Goal: Complete application form

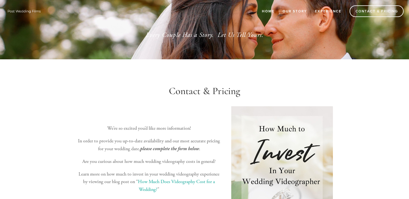
type textarea "[GEOGRAPHIC_DATA]"
select select "Other"
type input "Tiwari"
type input "Harsh"
type input "Tiwari"
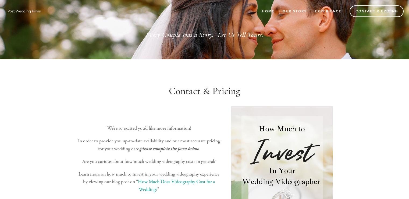
type input "[EMAIL_ADDRESS][DOMAIN_NAME]"
type input "[DATE]"
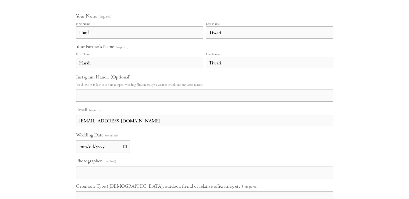
scroll to position [296, 0]
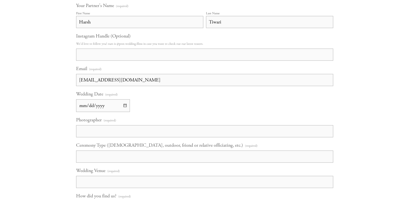
click at [100, 61] on input "Instagram Handle (Optional)" at bounding box center [204, 54] width 257 height 12
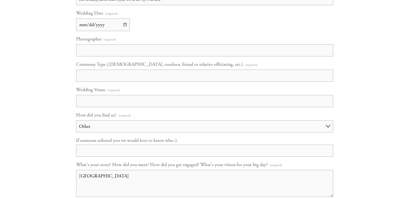
scroll to position [457, 0]
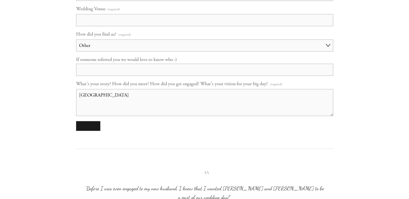
type input "NA"
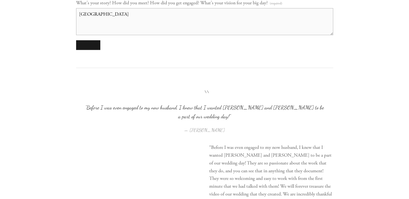
type input "NA"
click at [111, 35] on textarea "[GEOGRAPHIC_DATA]" at bounding box center [204, 21] width 257 height 27
paste textarea ""Hello and Greetings! I wanted to take a moment to share an audit I conducted f…"
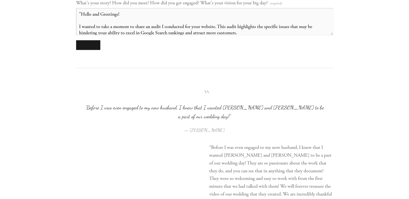
scroll to position [51, 0]
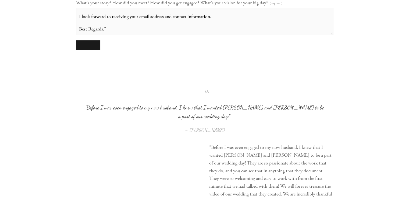
type textarea ""Hello and Greetings! I wanted to take a moment to share an audit I conducted f…"
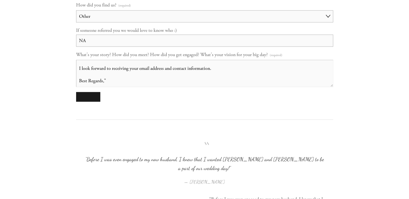
scroll to position [484, 0]
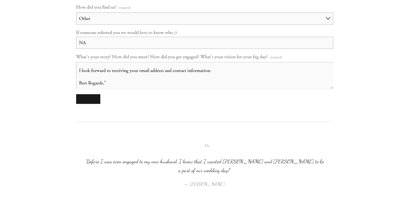
type input "NA"
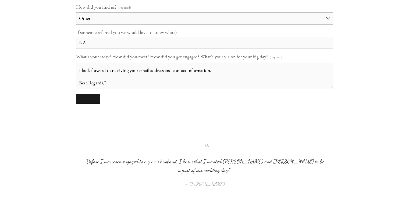
type input "NA"
click at [84, 104] on button "submit" at bounding box center [88, 99] width 24 height 10
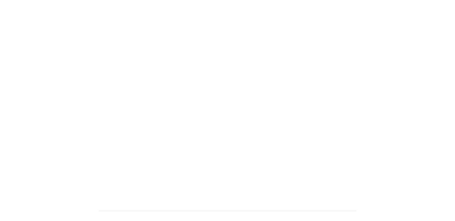
scroll to position [51, 0]
